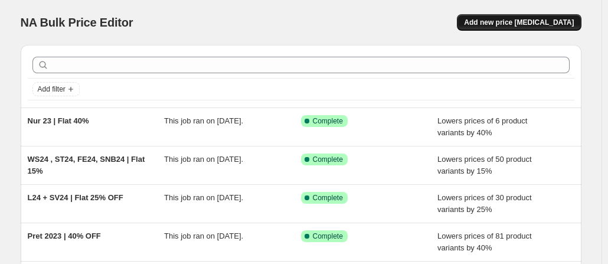
click at [510, 22] on span "Add new price change job" at bounding box center [519, 22] width 110 height 9
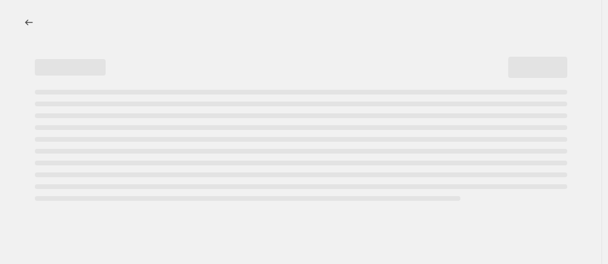
select select "percentage"
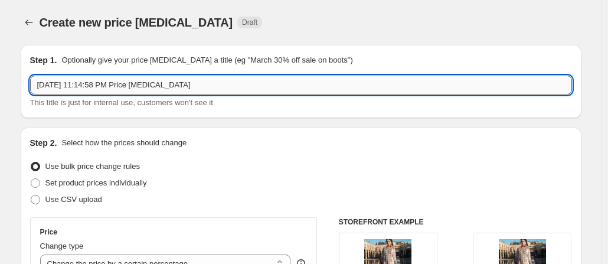
click at [274, 81] on input "Aug 10, 2025, 11:14:58 PM Price change job" at bounding box center [301, 85] width 542 height 19
paste input "L25 - V25 - V25V2 - SNB25 | Flat 14% | Azadi Sale"
click at [274, 81] on input "L25 - V25 - V25V2 - SNB25 | Flat 14% | Azadi Sale" at bounding box center [301, 85] width 542 height 19
type input "L25 - V25 - V25V2 - SNB25 | Flat 14% | Azadi Sale"
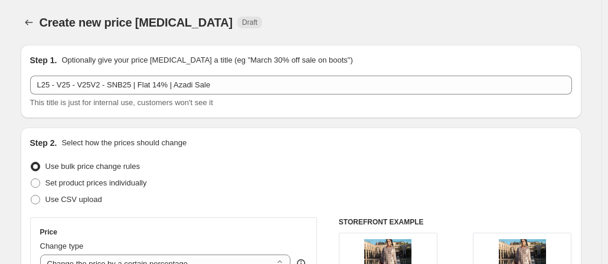
click at [345, 21] on div "Create new price change job Draft" at bounding box center [229, 22] width 378 height 17
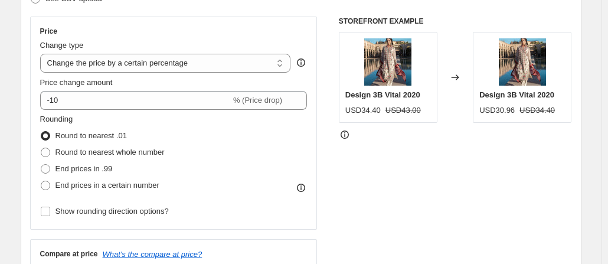
scroll to position [230, 0]
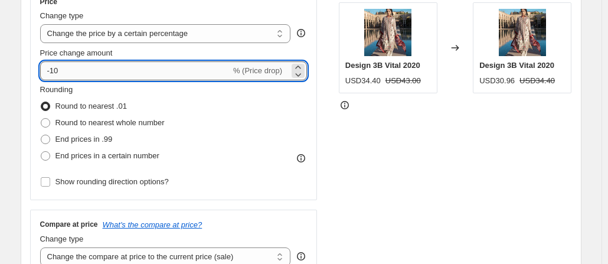
click at [152, 68] on input "-10" at bounding box center [135, 70] width 191 height 19
type input "-14"
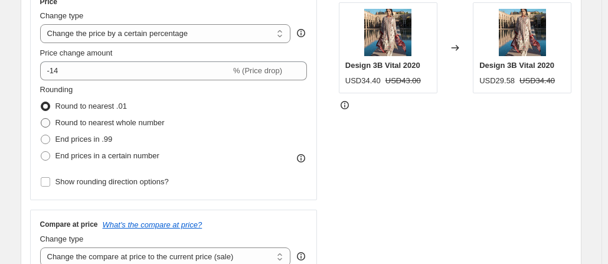
click at [143, 119] on span "Round to nearest whole number" at bounding box center [109, 122] width 109 height 9
click at [41, 119] on input "Round to nearest whole number" at bounding box center [41, 118] width 1 height 1
radio input "true"
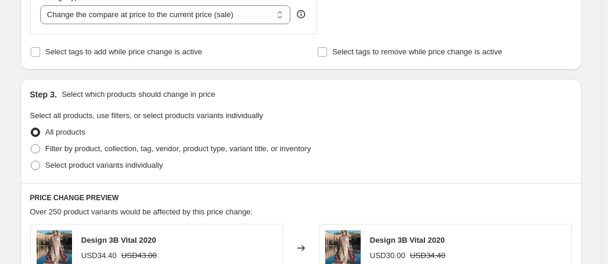
scroll to position [523, 0]
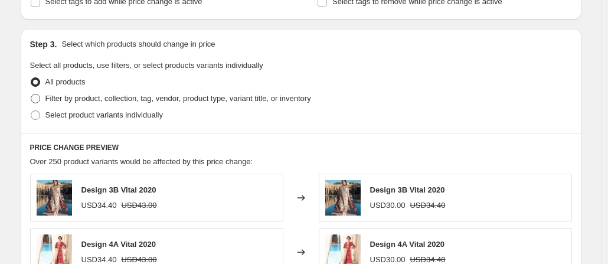
click at [169, 97] on span "Filter by product, collection, tag, vendor, product type, variant title, or inv…" at bounding box center [178, 98] width 266 height 9
click at [31, 94] on input "Filter by product, collection, tag, vendor, product type, variant title, or inv…" at bounding box center [31, 94] width 1 height 1
radio input "true"
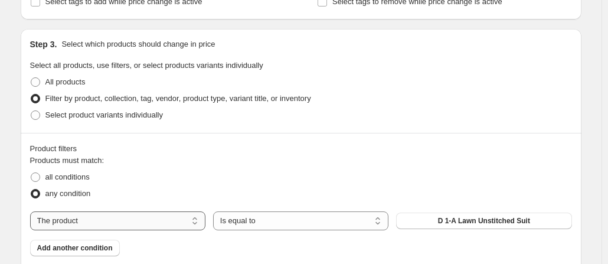
click at [144, 220] on select "The product The product's collection The product's tag The product's vendor The…" at bounding box center [117, 220] width 175 height 19
select select "collection"
click at [490, 218] on span "Home page" at bounding box center [484, 220] width 38 height 9
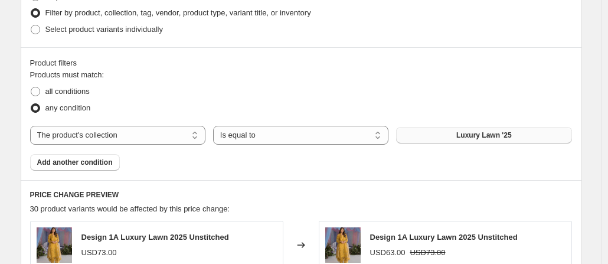
scroll to position [612, 0]
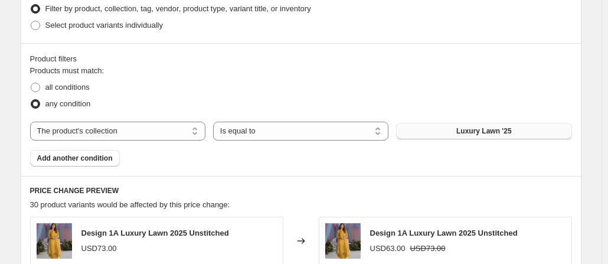
click at [83, 165] on button "Add another condition" at bounding box center [75, 158] width 90 height 17
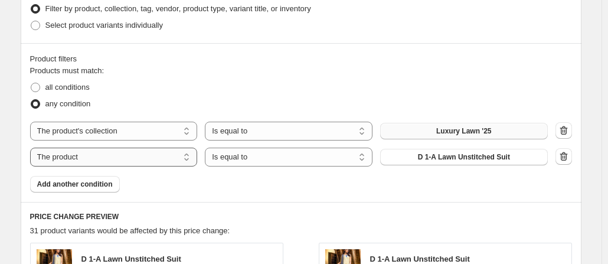
click at [196, 156] on select "The product The product's collection The product's tag The product's vendor The…" at bounding box center [114, 157] width 168 height 19
select select "collection"
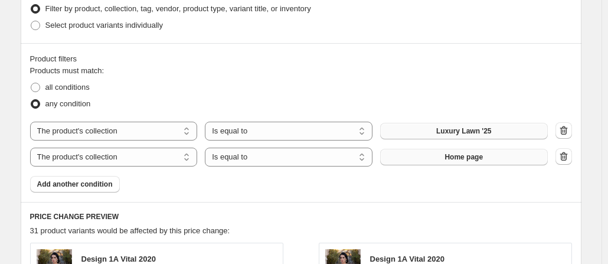
click at [505, 164] on button "Home page" at bounding box center [464, 157] width 168 height 17
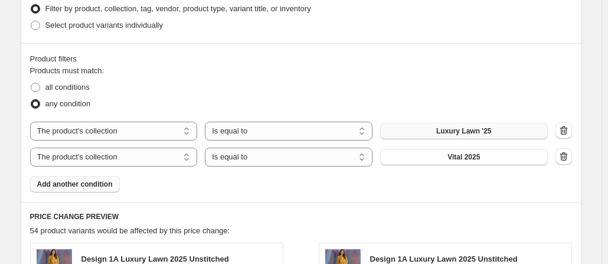
click at [86, 184] on span "Add another condition" at bounding box center [75, 183] width 76 height 9
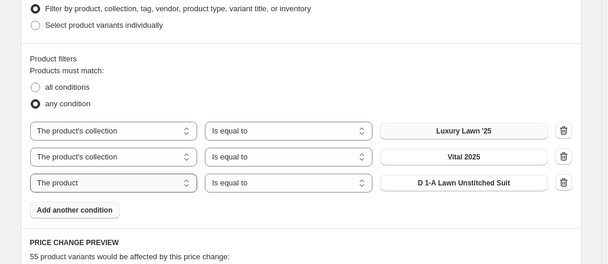
click at [120, 183] on select "The product The product's collection The product's tag The product's vendor The…" at bounding box center [114, 183] width 168 height 19
select select "collection"
click at [494, 188] on button "Home page" at bounding box center [464, 183] width 168 height 17
click at [67, 208] on span "Add another condition" at bounding box center [75, 209] width 76 height 9
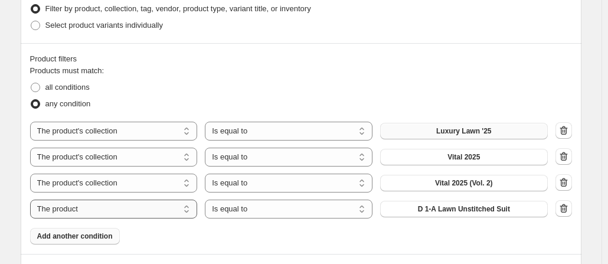
click at [122, 213] on select "The product The product's collection The product's tag The product's vendor The…" at bounding box center [114, 209] width 168 height 19
select select "collection"
click at [471, 211] on span "Home page" at bounding box center [464, 208] width 38 height 9
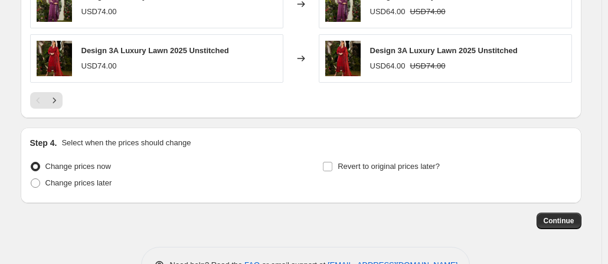
scroll to position [1124, 0]
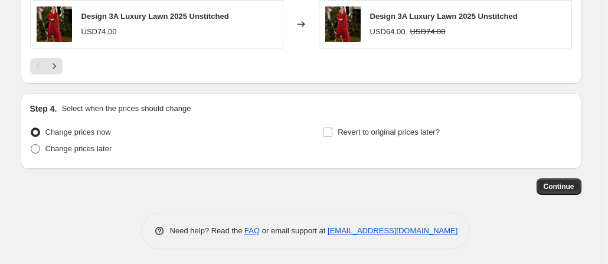
click at [94, 149] on span "Change prices later" at bounding box center [78, 148] width 67 height 9
click at [31, 145] on input "Change prices later" at bounding box center [31, 144] width 1 height 1
radio input "true"
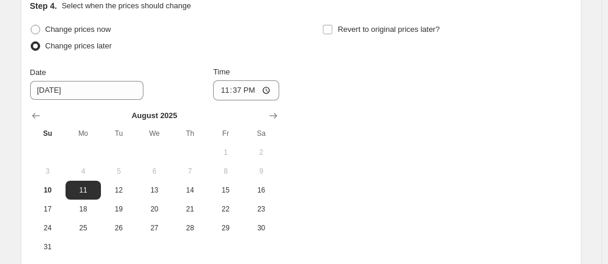
scroll to position [1236, 0]
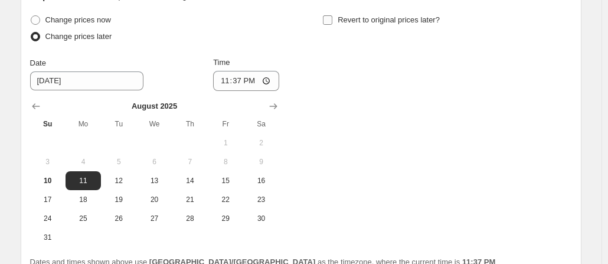
click at [327, 18] on input "Revert to original prices later?" at bounding box center [327, 19] width 9 height 9
checkbox input "true"
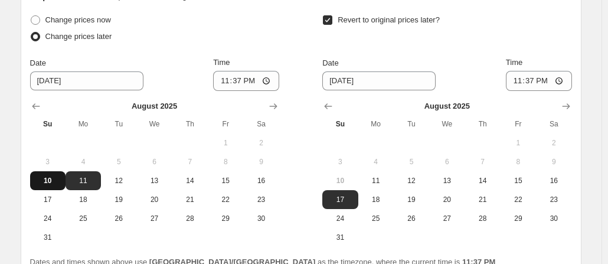
click at [49, 177] on span "10" at bounding box center [48, 180] width 26 height 9
type input "8/10/2025"
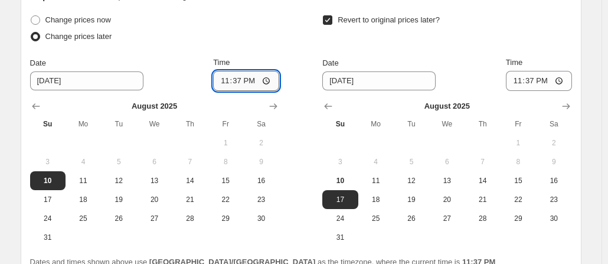
click at [237, 80] on input "23:37" at bounding box center [246, 81] width 66 height 20
type input "23:59"
click at [531, 76] on input "23:37" at bounding box center [539, 81] width 66 height 20
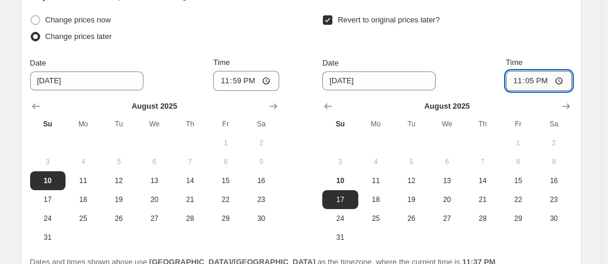
type input "23:59"
click at [301, 181] on div "Change prices now Change prices later Date 8/10/2025 Time 23:59 August 2025 Su …" at bounding box center [301, 129] width 542 height 235
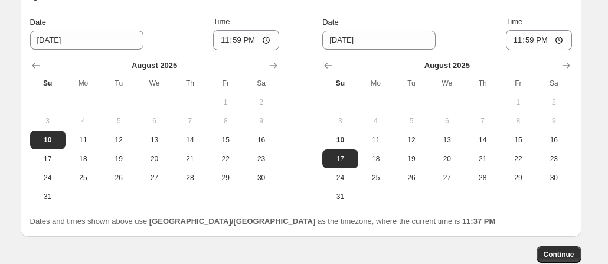
scroll to position [1280, 0]
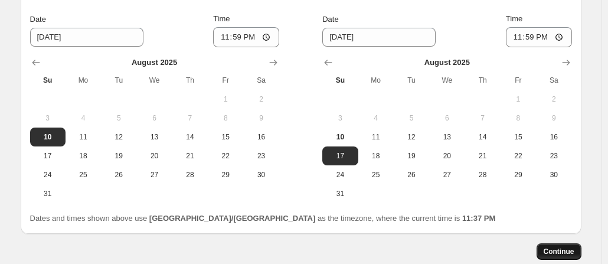
click at [559, 247] on span "Continue" at bounding box center [559, 251] width 31 height 9
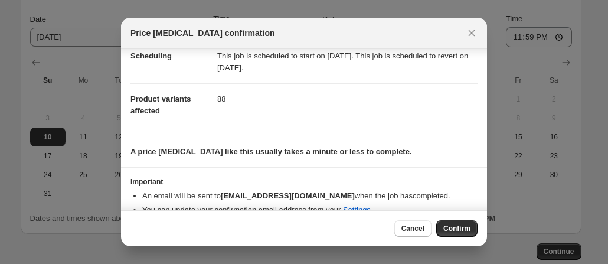
scroll to position [120, 0]
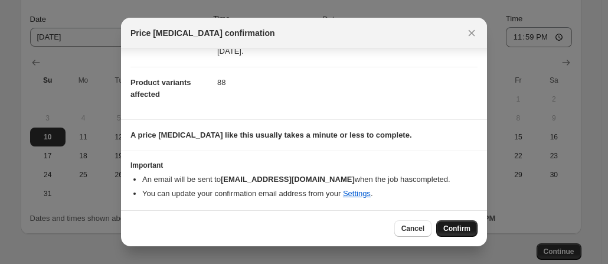
click at [467, 227] on span "Confirm" at bounding box center [456, 228] width 27 height 9
